Goal: Task Accomplishment & Management: Complete application form

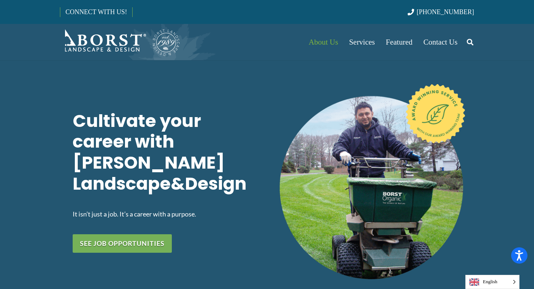
click at [226, 84] on div "Cultivate your career with Borst Landscape & Design It isn’t just a job. It’s a…" at bounding box center [269, 182] width 392 height 218
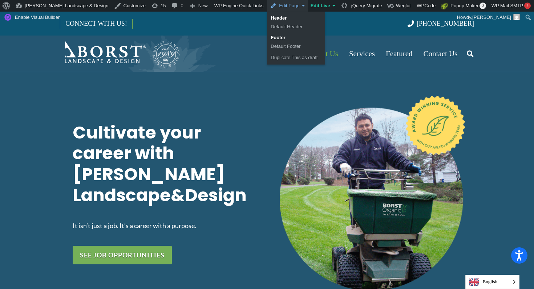
click at [267, 6] on link "Edit Page" at bounding box center [287, 6] width 41 height 12
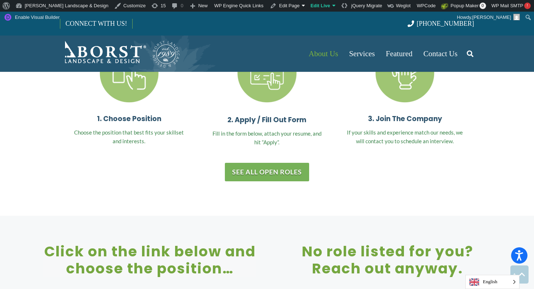
scroll to position [2165, 0]
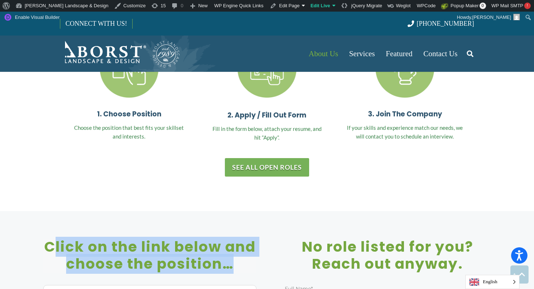
drag, startPoint x: 233, startPoint y: 250, endPoint x: 55, endPoint y: 221, distance: 180.5
click at [55, 237] on span "Click on the link below and choose the position…" at bounding box center [149, 255] width 211 height 37
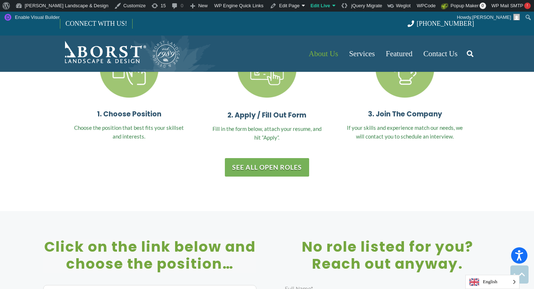
click at [45, 237] on span "Click on the link below and choose the position…" at bounding box center [149, 255] width 211 height 37
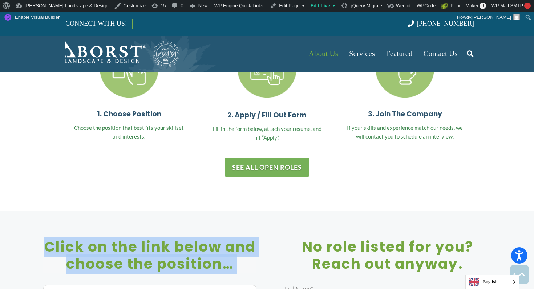
drag, startPoint x: 45, startPoint y: 227, endPoint x: 231, endPoint y: 245, distance: 187.1
click at [231, 245] on span "Click on the link below and choose the position…" at bounding box center [149, 255] width 211 height 37
copy div "Click on the link below and choose the position…"
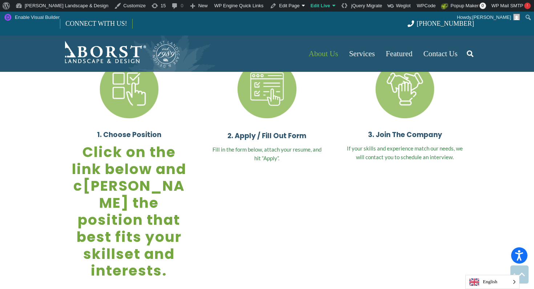
scroll to position [2141, 0]
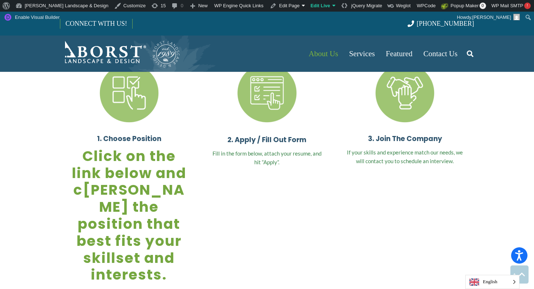
click at [135, 169] on p "Click on the link below and c hoose the position that best fits your skillset a…" at bounding box center [129, 216] width 116 height 136
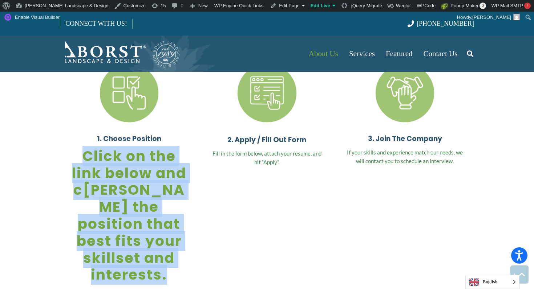
click at [135, 169] on p "Click on the link below and c hoose the position that best fits your skillset a…" at bounding box center [129, 216] width 116 height 136
copy div "Click on the link below and c hoose the position that best fits your skillset a…"
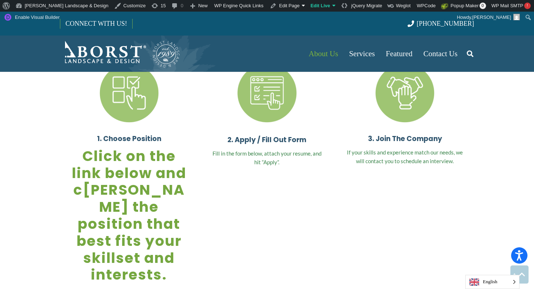
click at [286, 149] on p "Fill in the form below, attach your resume, and hit “Apply”." at bounding box center [267, 157] width 116 height 17
copy div "Fill in the form below, attach your resume, and hit “Apply”."
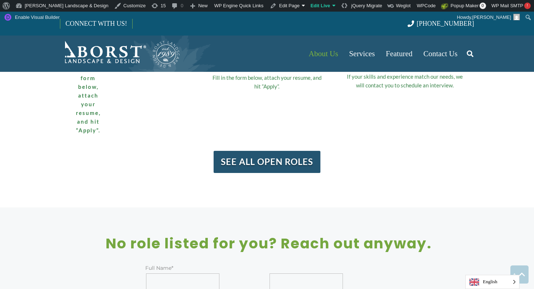
scroll to position [2141, 0]
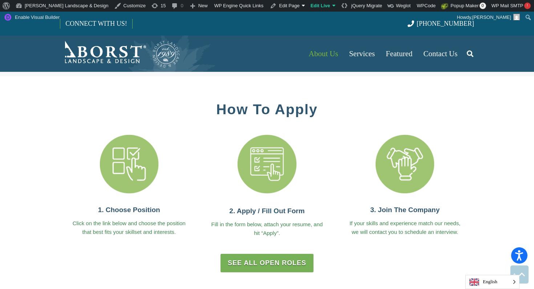
scroll to position [2070, 0]
